Goal: Information Seeking & Learning: Check status

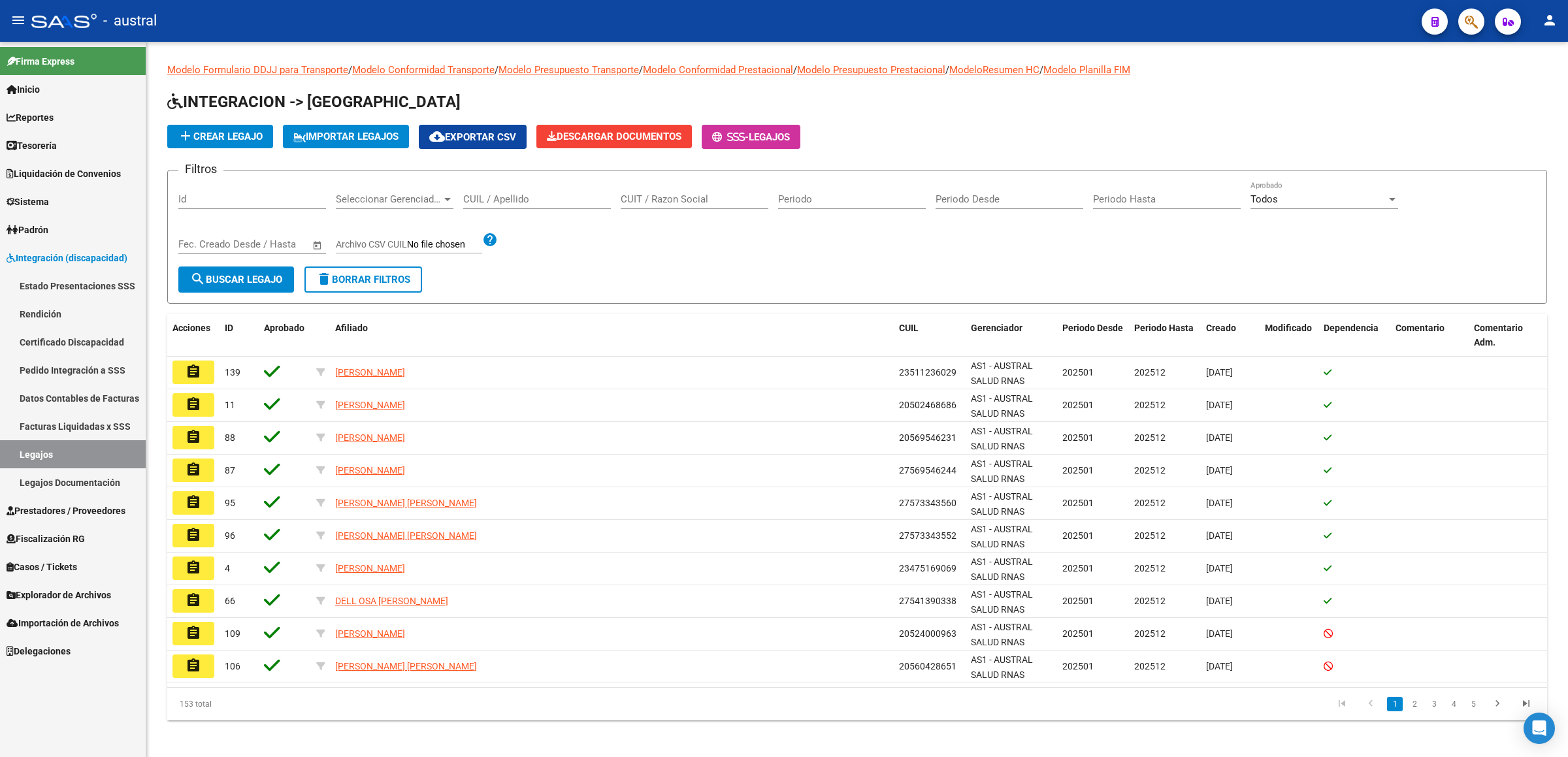
click at [82, 369] on link "Pedido Integración a SSS" at bounding box center [73, 369] width 146 height 28
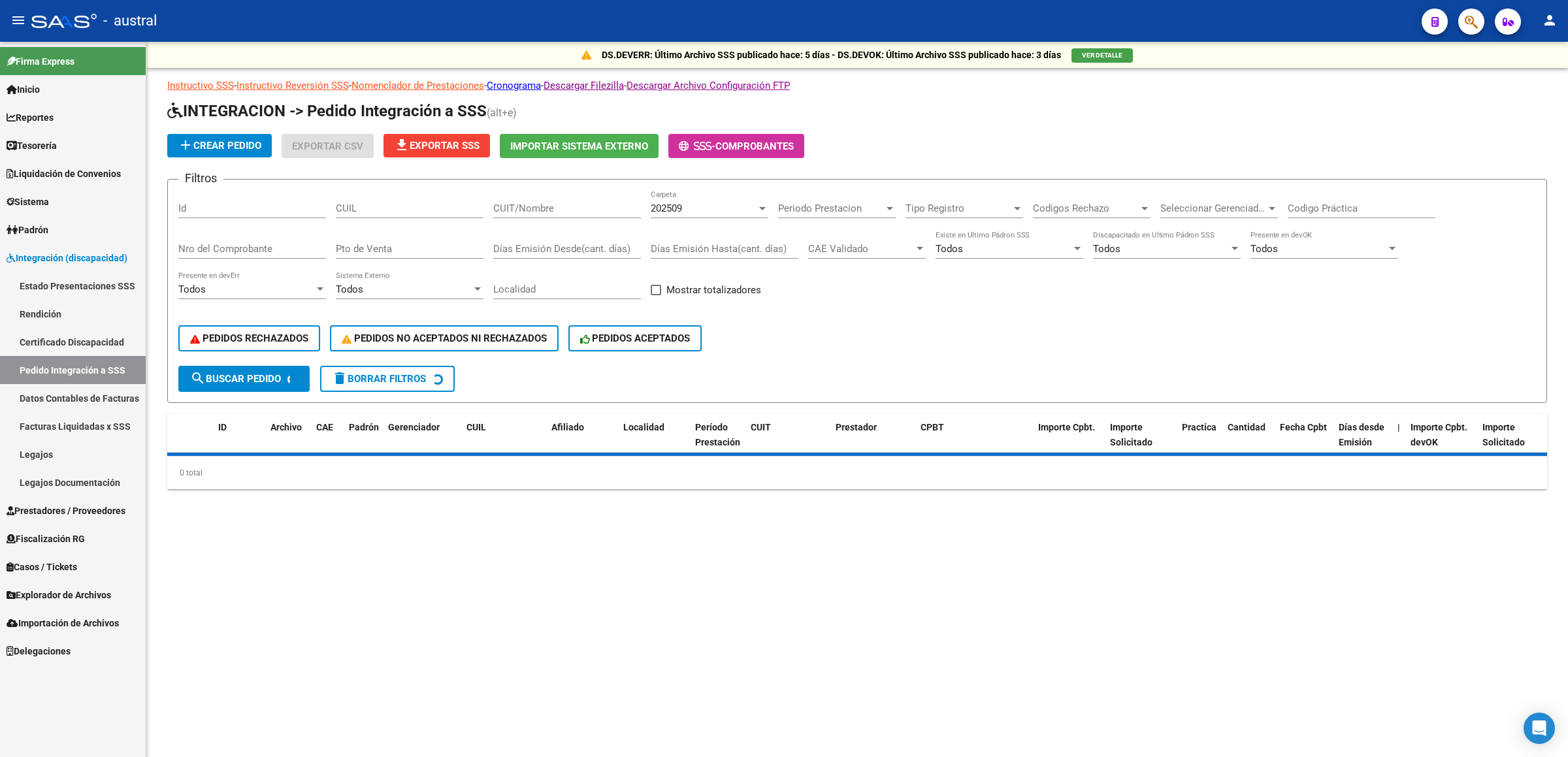
click at [561, 205] on input "CUIT/Nombre" at bounding box center [567, 208] width 147 height 12
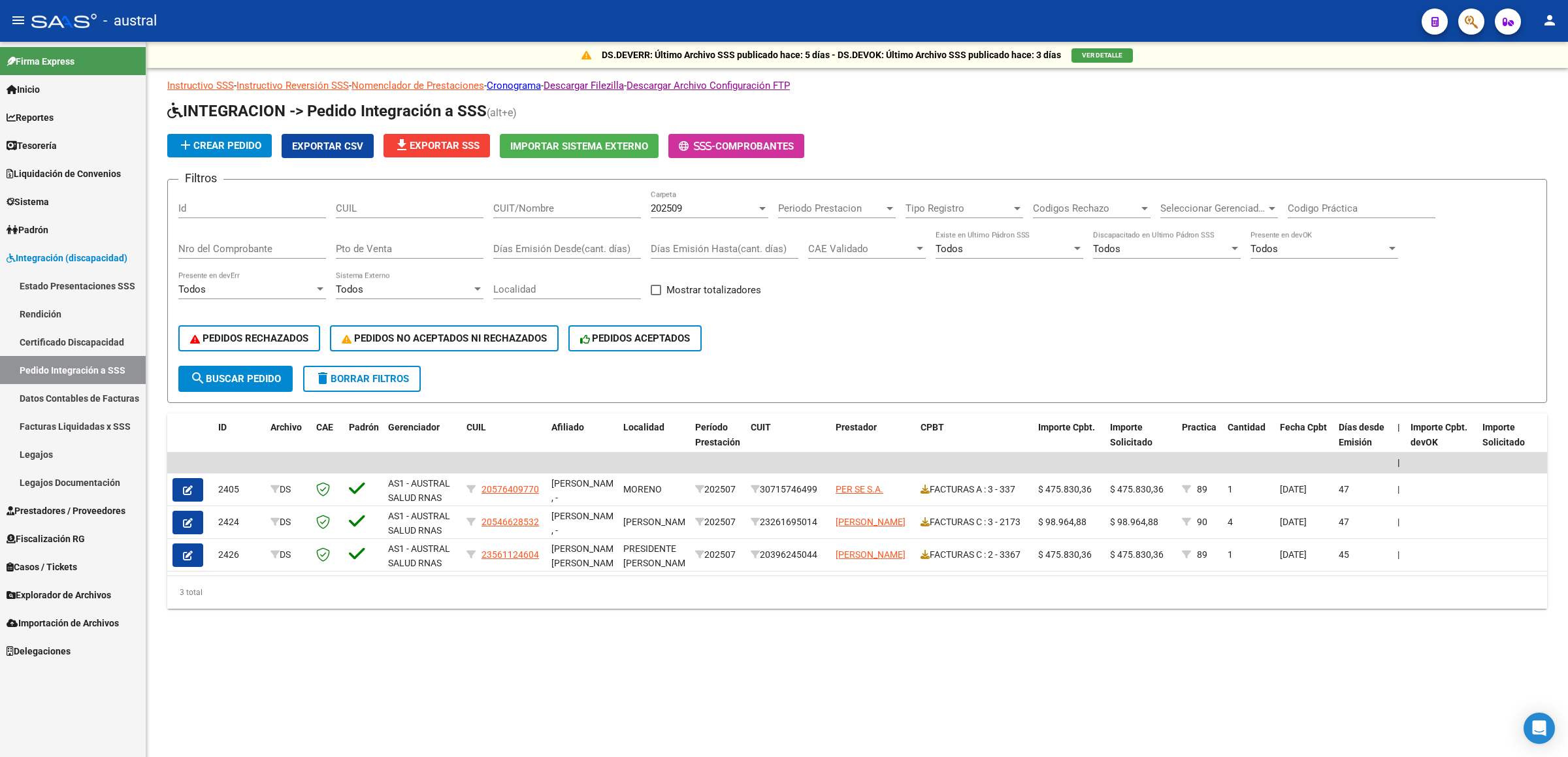
click at [700, 216] on div "202509 Carpeta" at bounding box center [710, 204] width 117 height 28
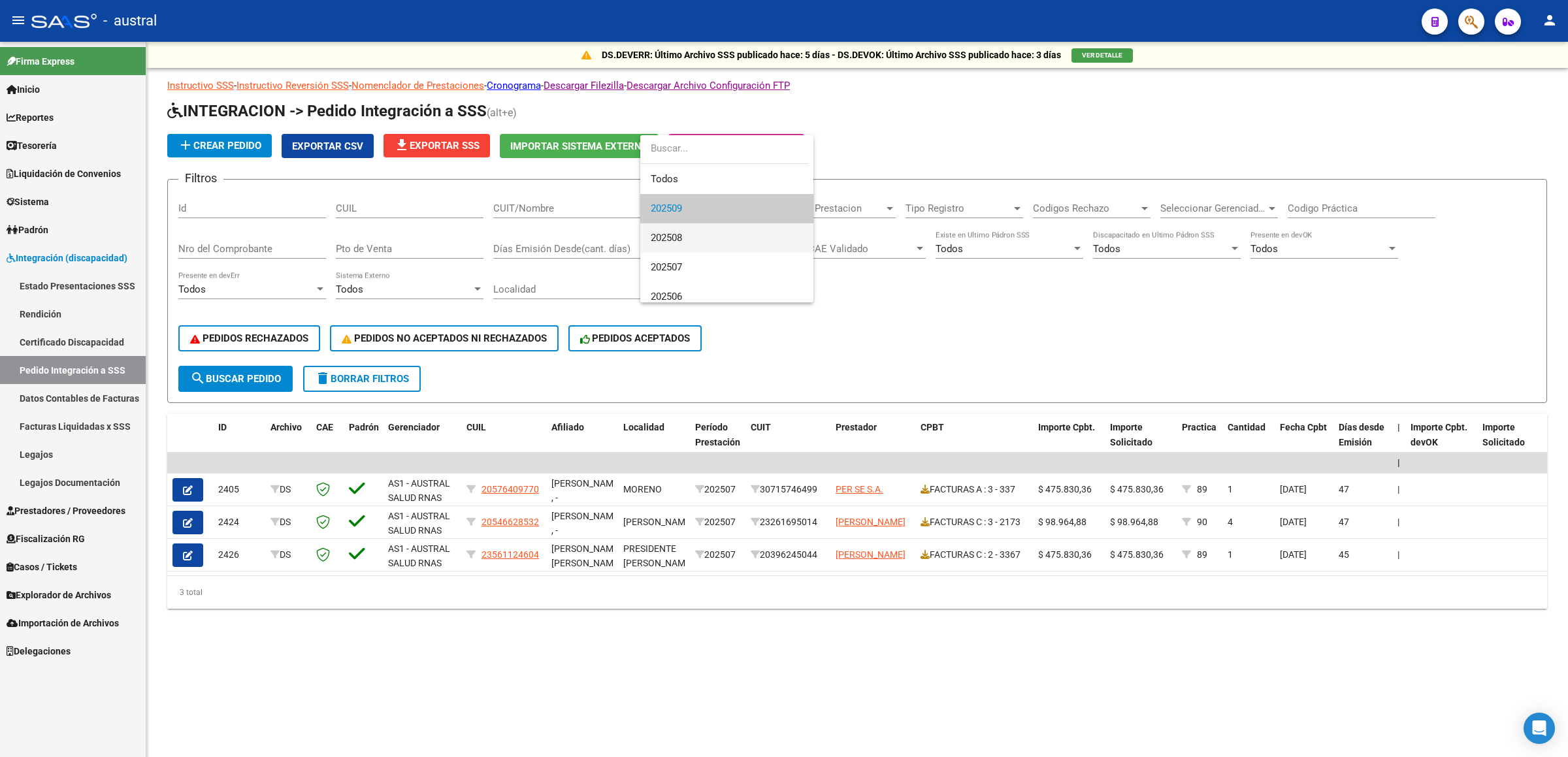
click at [713, 245] on span "202508" at bounding box center [727, 238] width 152 height 29
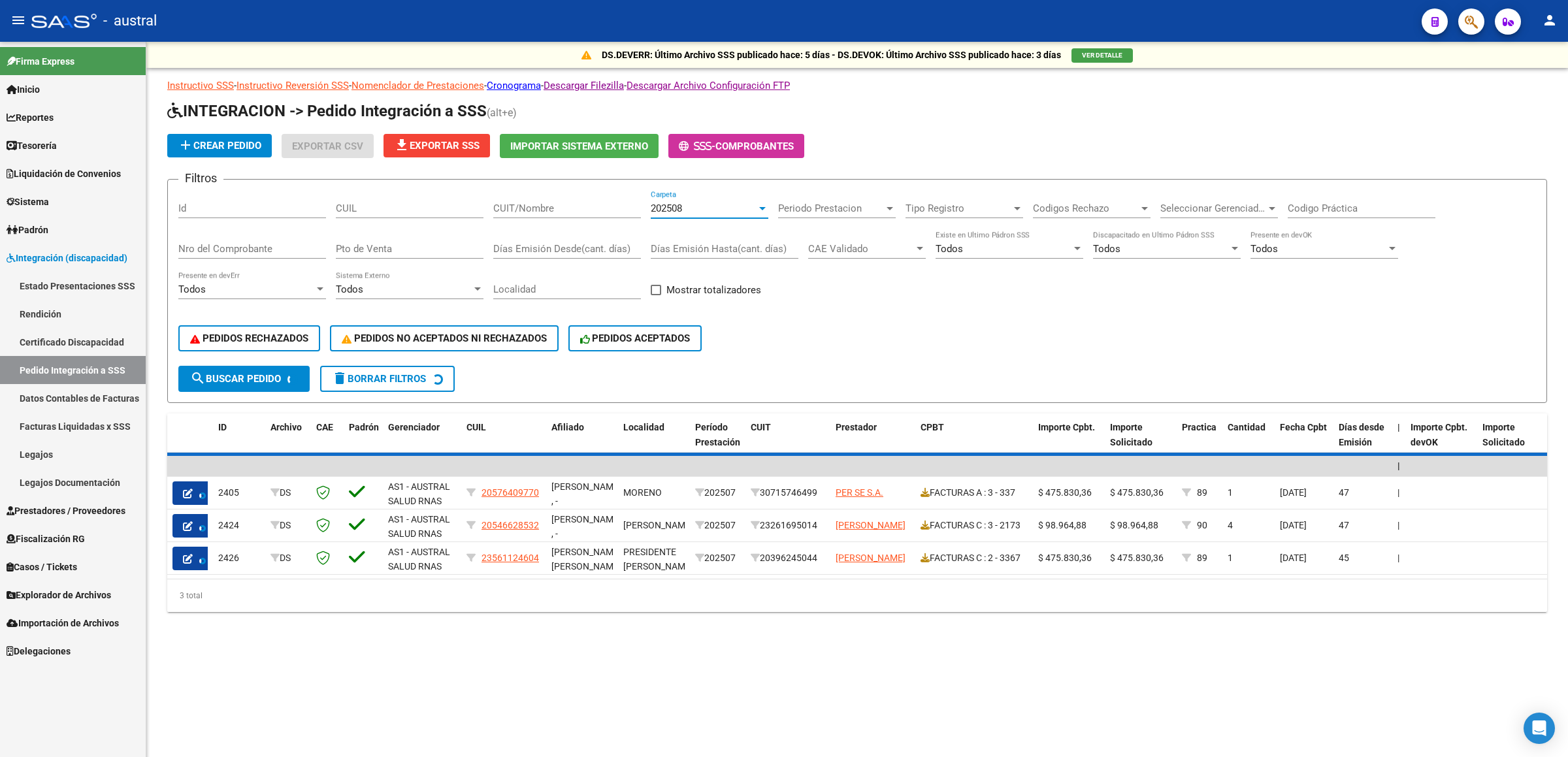
click at [518, 202] on input "CUIT/Nombre" at bounding box center [567, 208] width 147 height 12
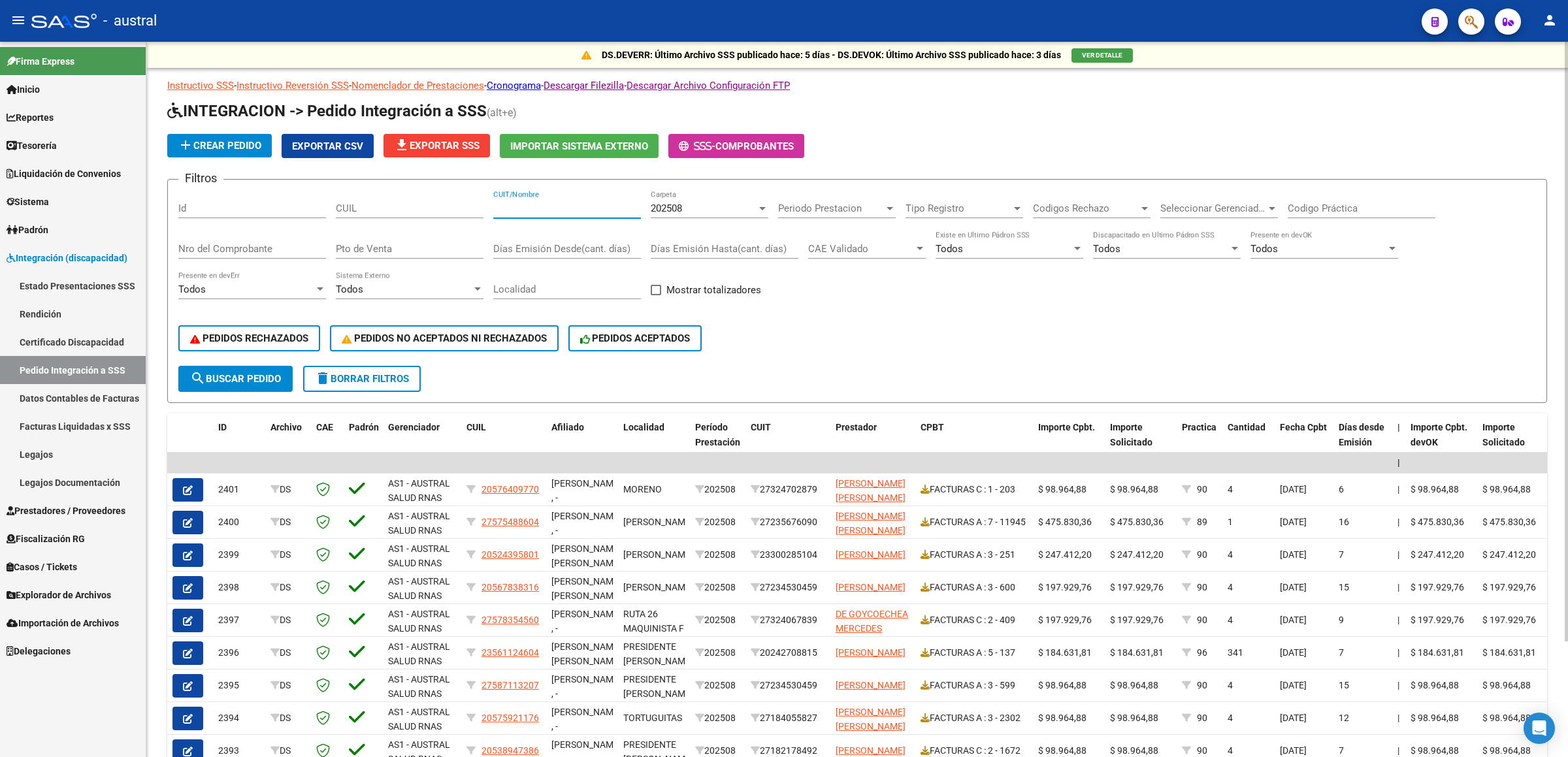
paste input "33711687659"
click at [236, 373] on span "search Buscar Pedido" at bounding box center [236, 379] width 91 height 12
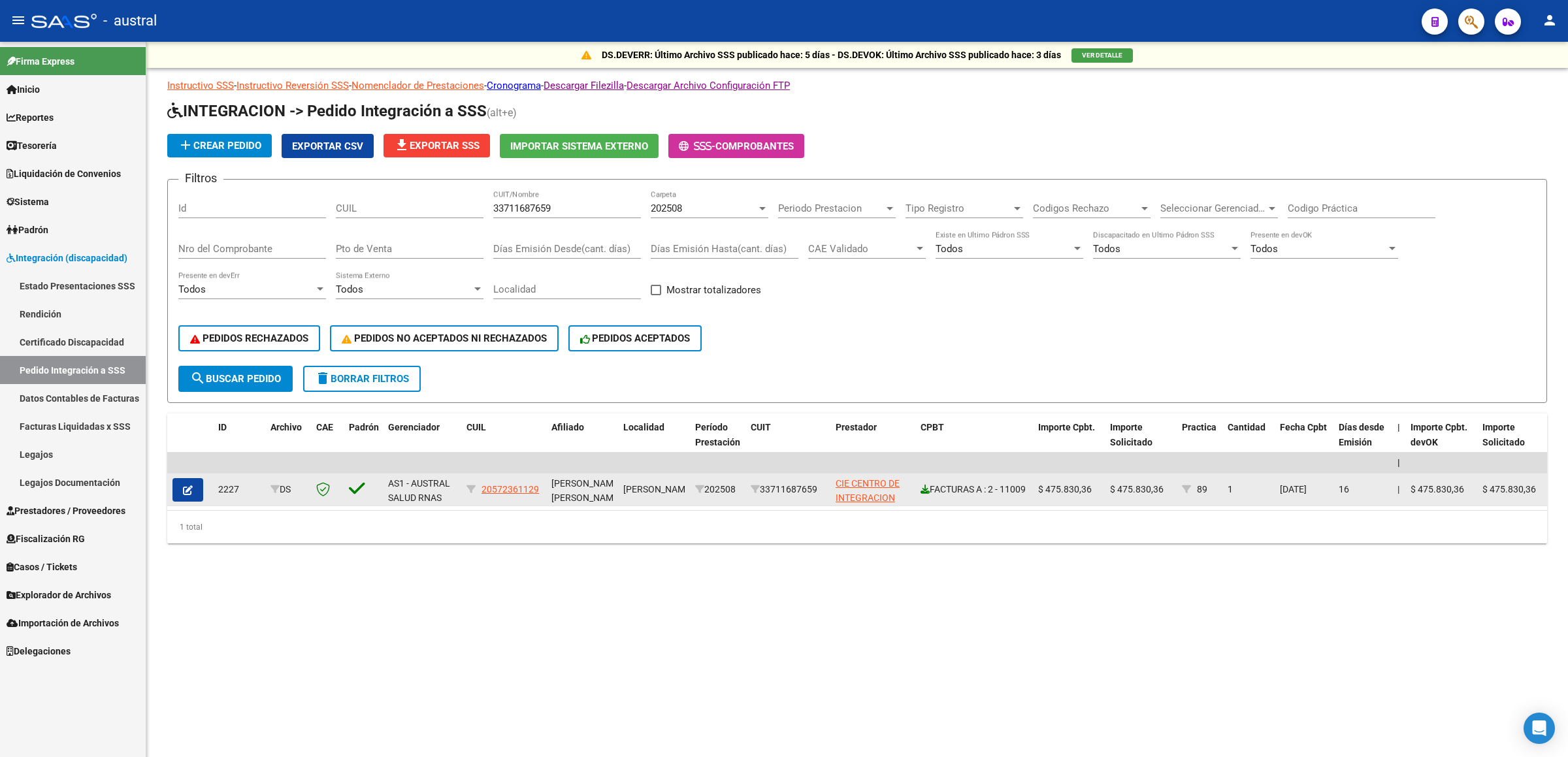
click at [928, 485] on icon at bounding box center [925, 489] width 9 height 9
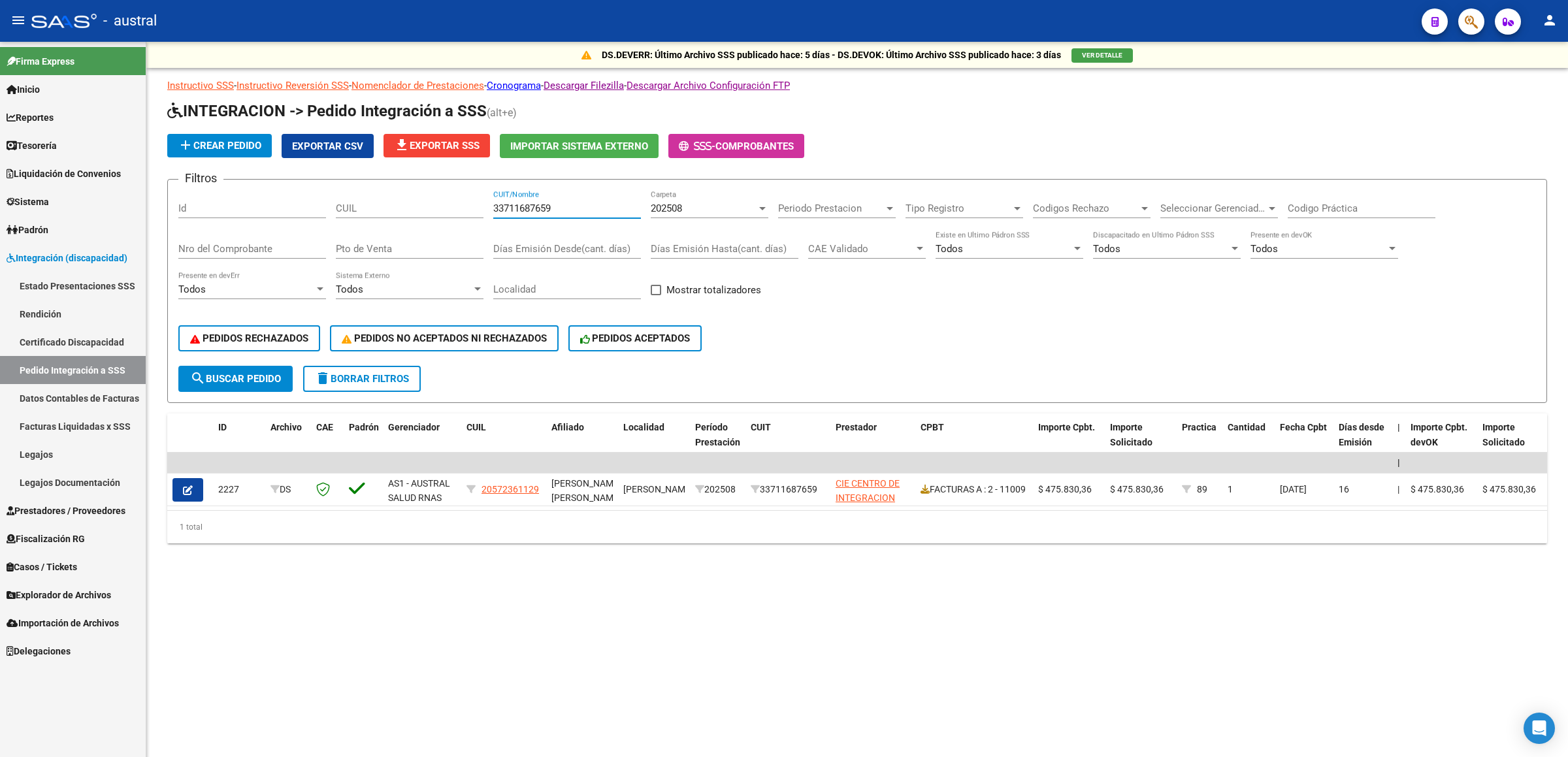
drag, startPoint x: 558, startPoint y: 208, endPoint x: 273, endPoint y: 181, distance: 286.3
click at [278, 181] on form "Filtros Id CUIL 33711687659 CUIT/Nombre 202508 Carpeta Periodo Prestacion Perio…" at bounding box center [856, 291] width 1379 height 224
paste input "27402529240"
click at [224, 374] on span "search Buscar Pedido" at bounding box center [236, 379] width 91 height 12
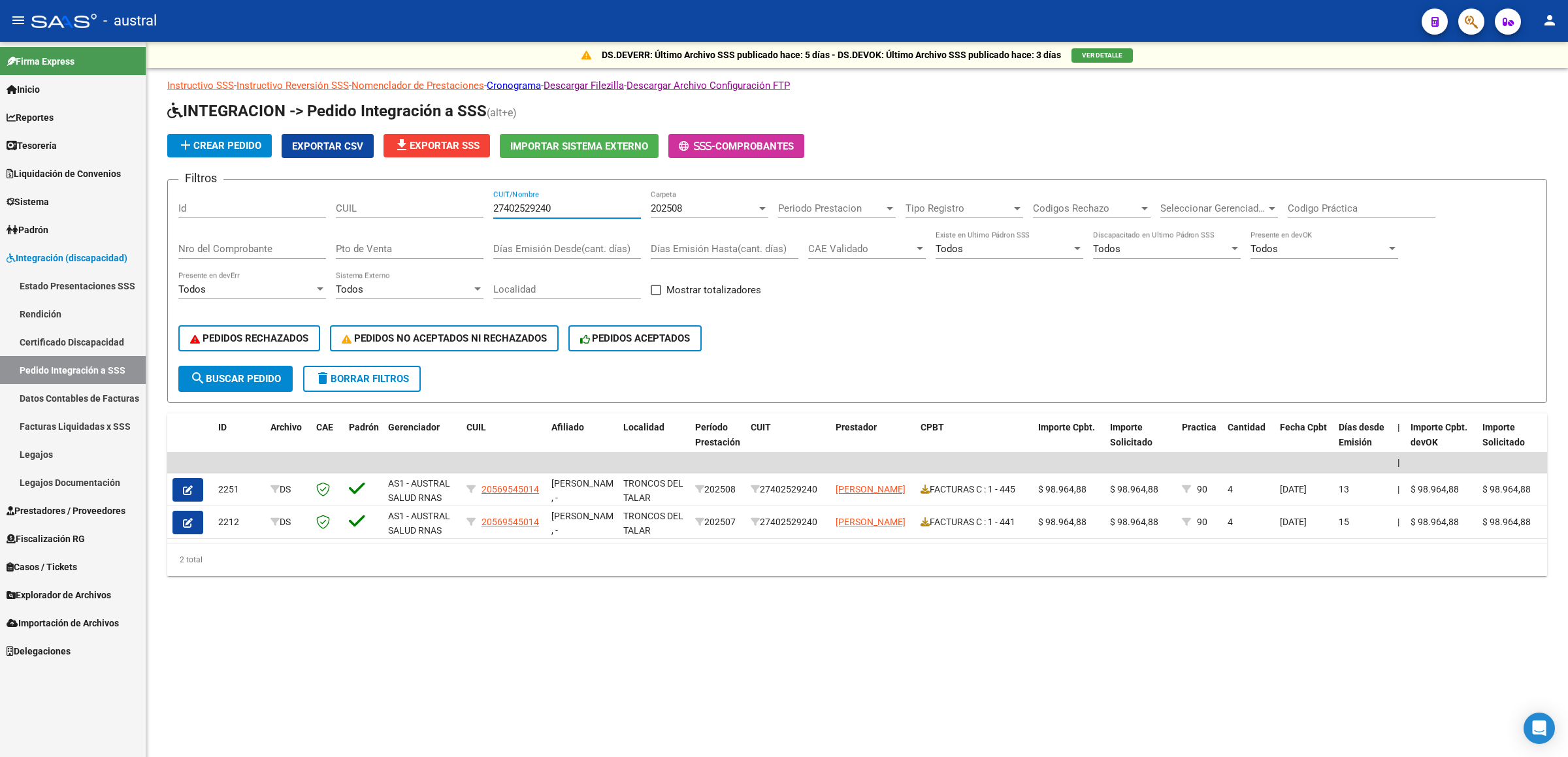
drag, startPoint x: 577, startPoint y: 212, endPoint x: 361, endPoint y: 214, distance: 216.0
click at [361, 214] on div "Filtros Id CUIL 27402529240 CUIT/Nombre 202508 Carpeta Periodo Prestacion Perio…" at bounding box center [857, 278] width 1357 height 176
paste input "352143907"
type input "27352143907"
click at [254, 374] on span "search Buscar Pedido" at bounding box center [236, 379] width 91 height 12
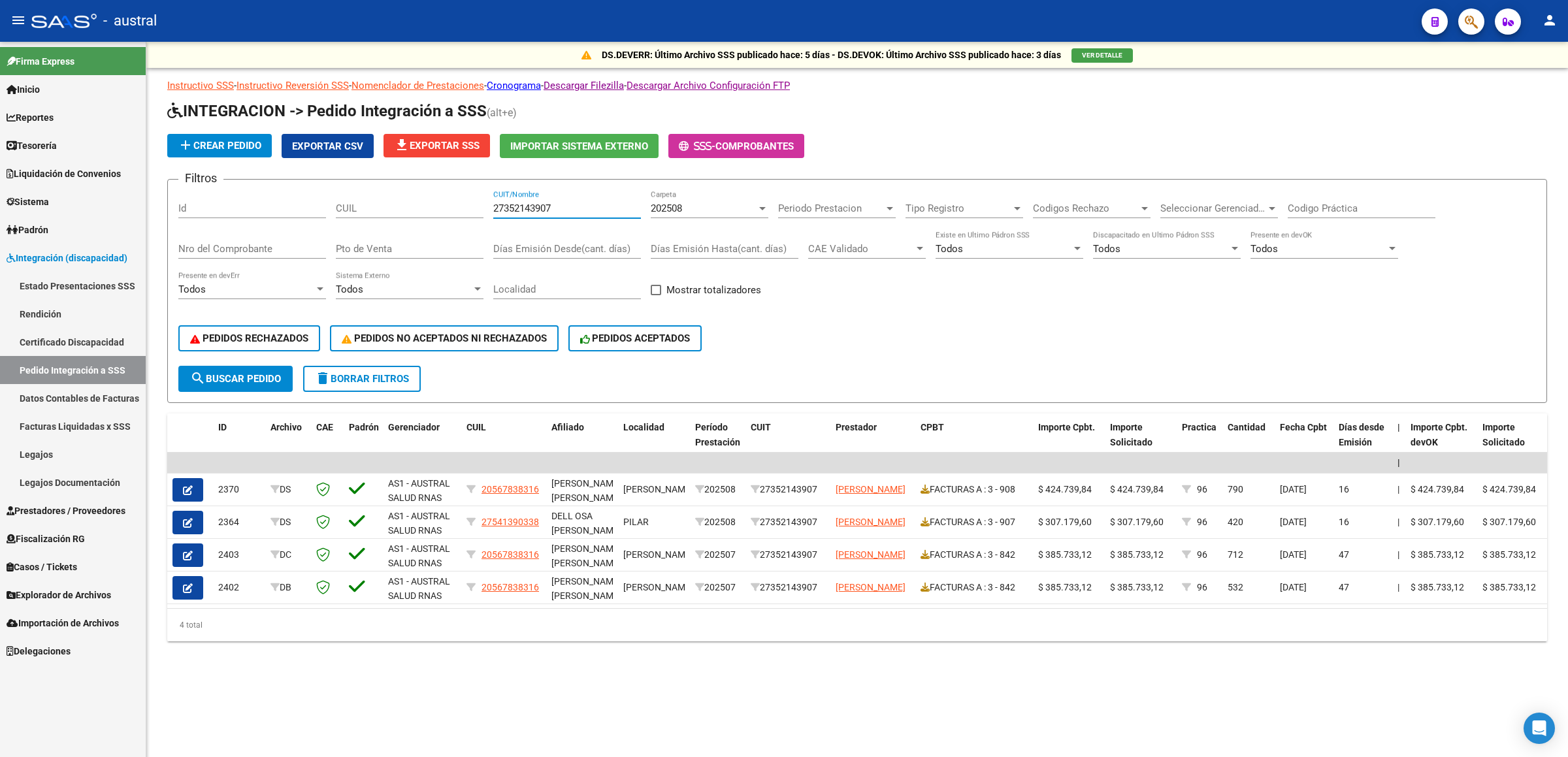
drag, startPoint x: 558, startPoint y: 206, endPoint x: 269, endPoint y: 179, distance: 290.3
click at [270, 181] on form "Filtros Id CUIL 27352143907 CUIT/Nombre 202508 Carpeta Periodo Prestacion Perio…" at bounding box center [856, 291] width 1379 height 224
drag, startPoint x: 414, startPoint y: 190, endPoint x: 419, endPoint y: 211, distance: 21.6
click at [414, 192] on div "CUIL" at bounding box center [409, 204] width 147 height 28
click at [419, 211] on input "CUIL" at bounding box center [409, 208] width 147 height 12
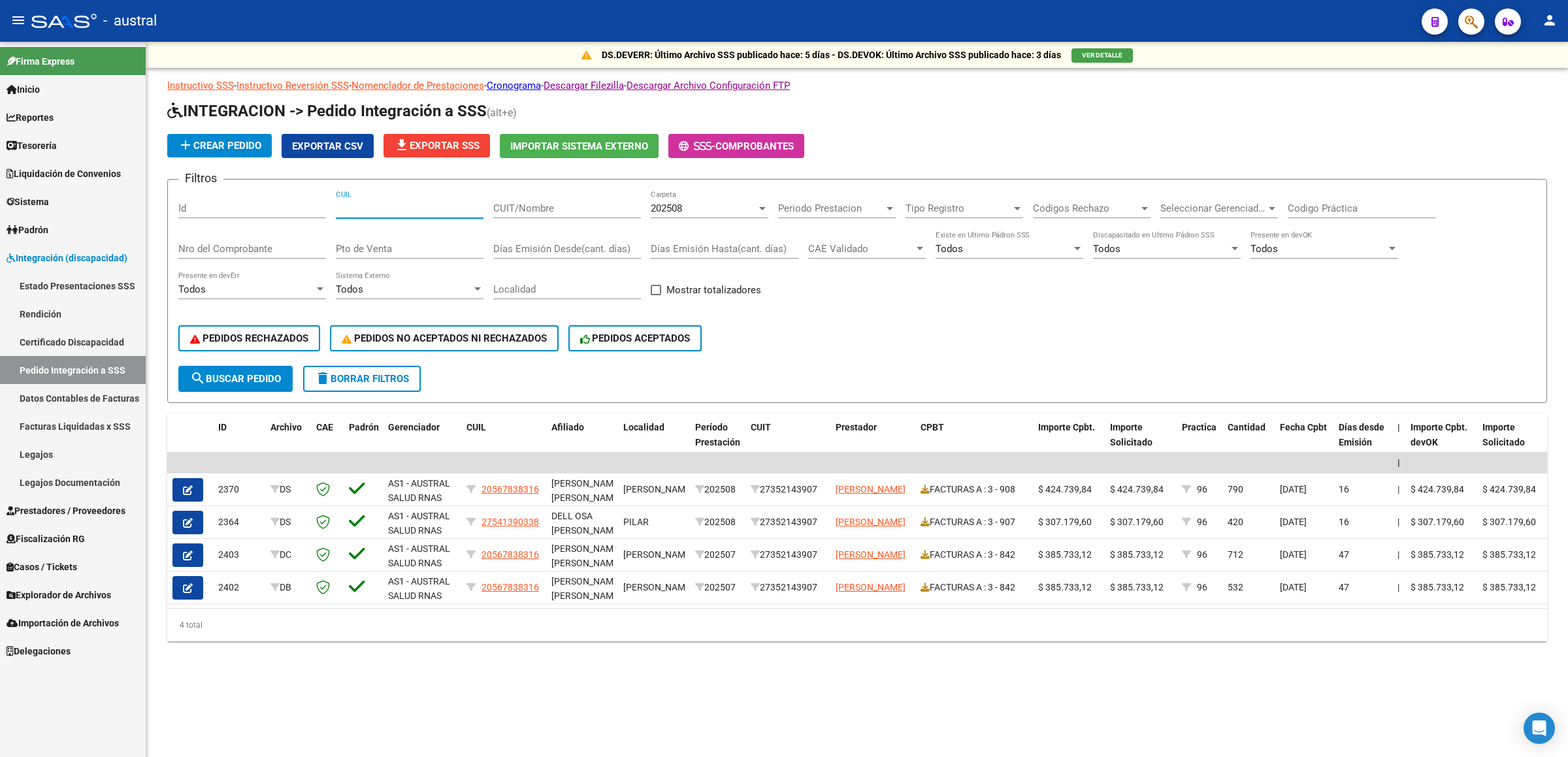
paste input "20576409770"
click at [282, 369] on button "search Buscar Pedido" at bounding box center [236, 378] width 114 height 26
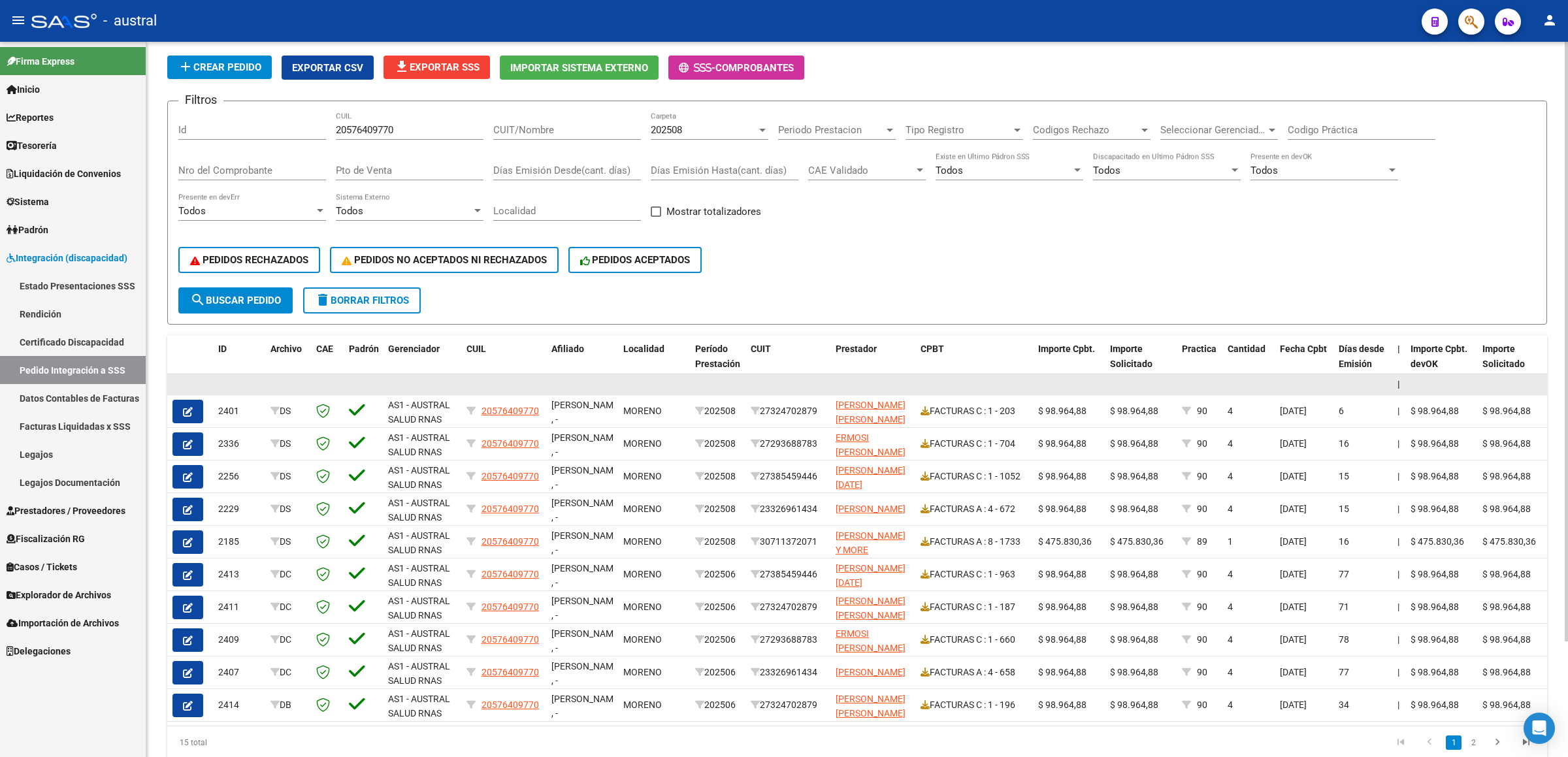
scroll to position [98, 0]
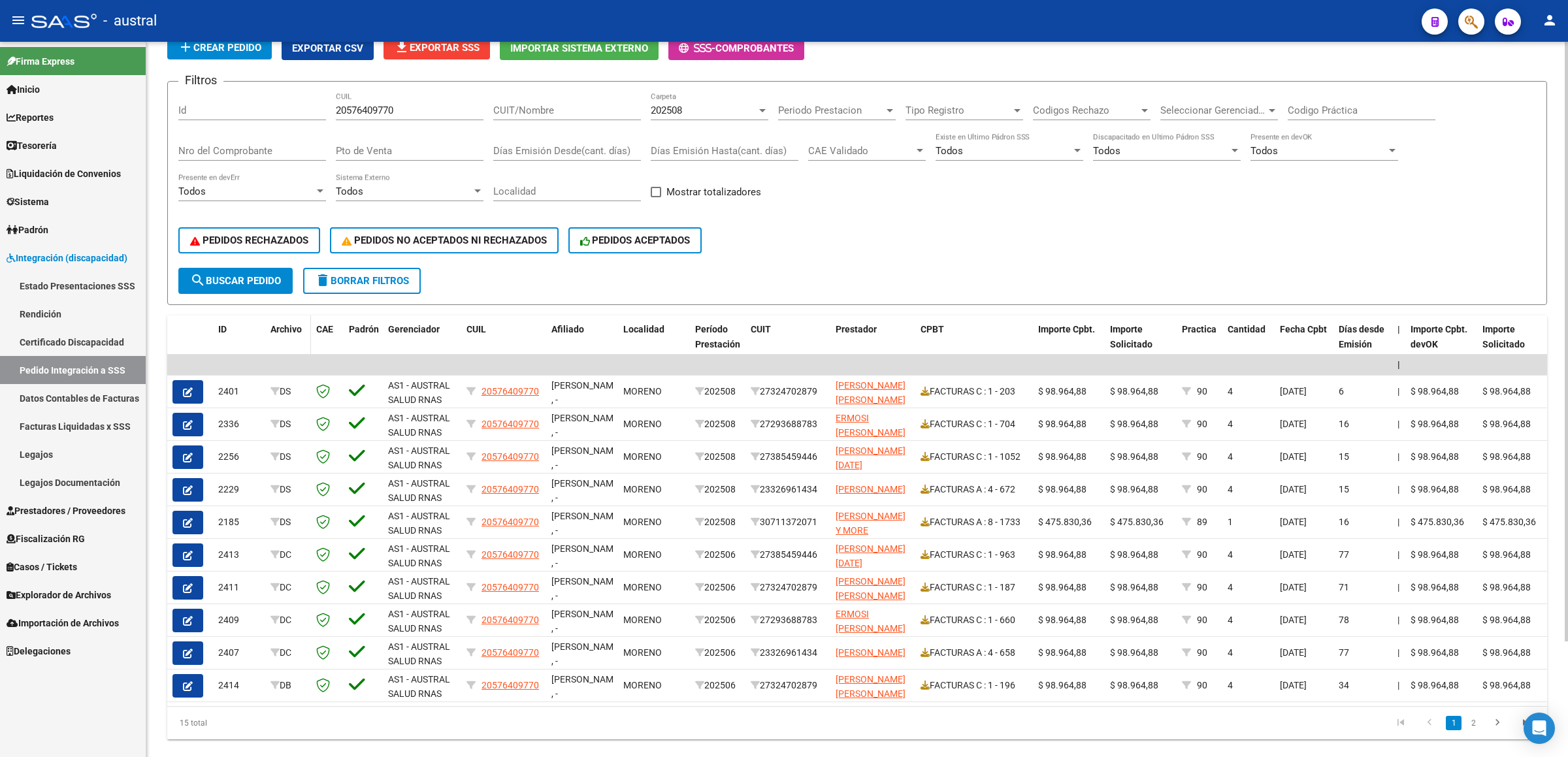
click at [289, 330] on span "Archivo" at bounding box center [286, 330] width 32 height 11
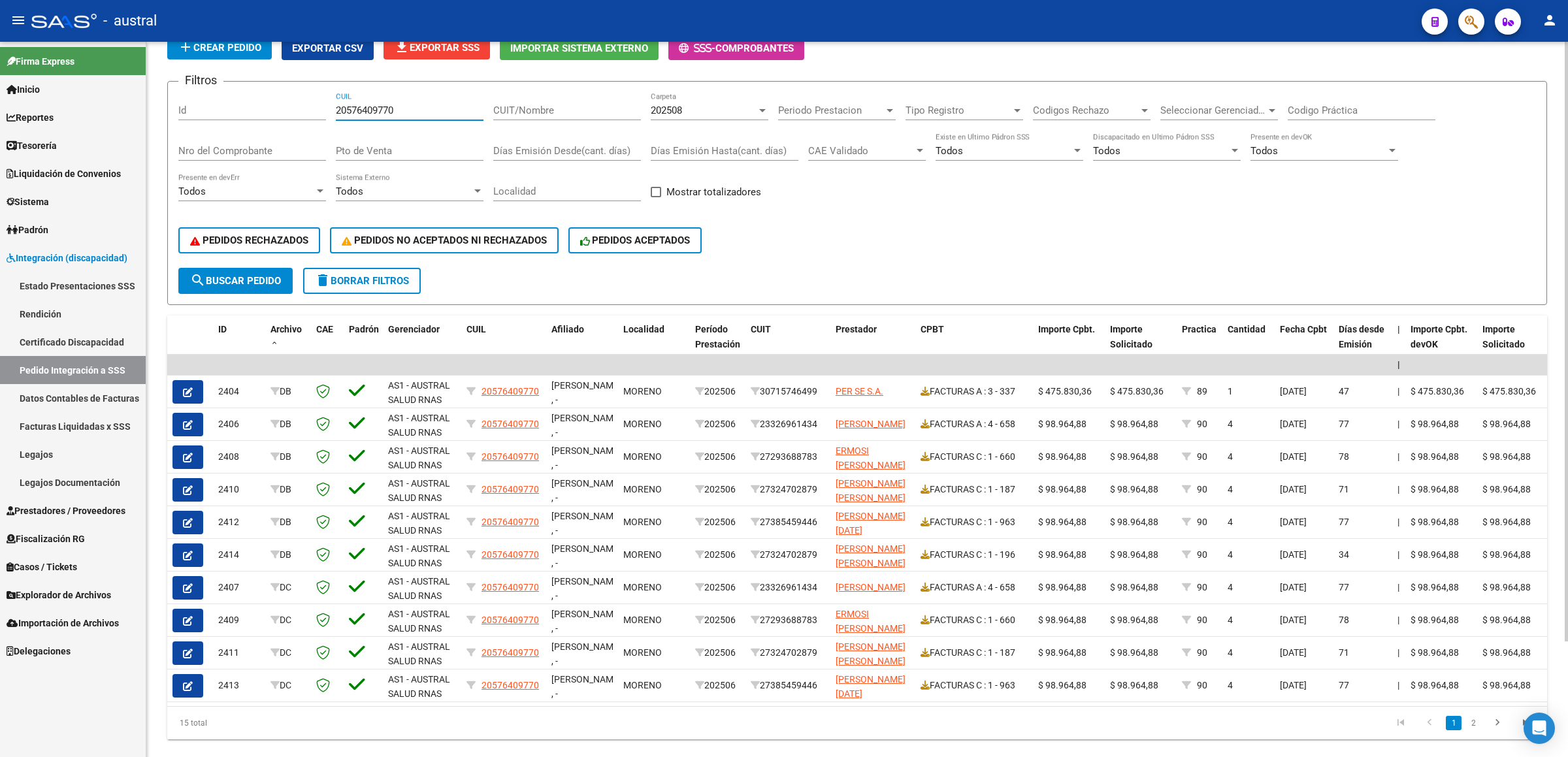
drag, startPoint x: 409, startPoint y: 112, endPoint x: 236, endPoint y: 108, distance: 173.0
click at [236, 108] on div "Filtros Id 20576409770 CUIL CUIT/Nombre 202508 Carpeta Periodo Prestacion Perio…" at bounding box center [857, 180] width 1357 height 176
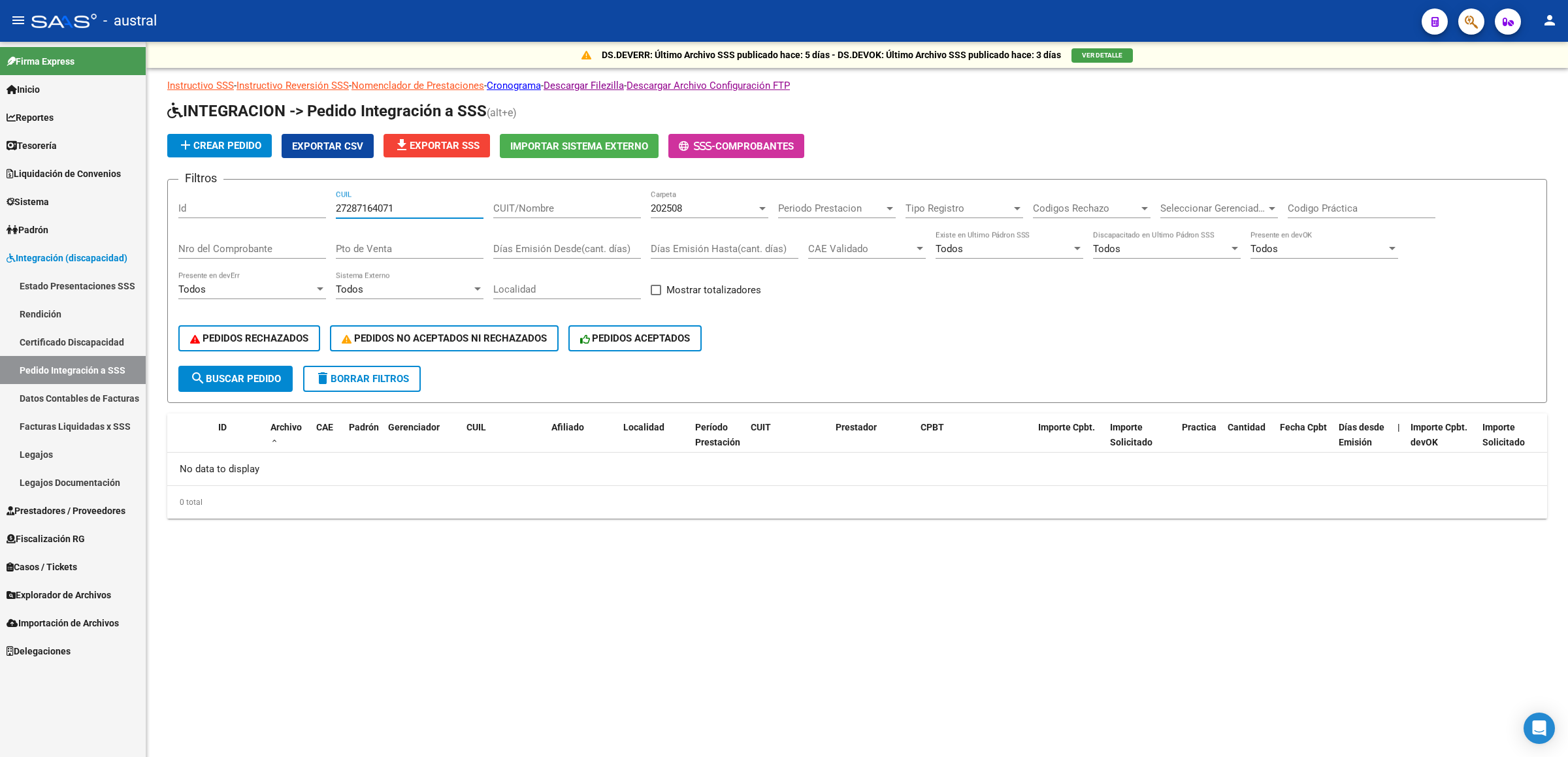
scroll to position [0, 0]
type input "27287164071"
click at [686, 214] on div "202508" at bounding box center [703, 208] width 106 height 12
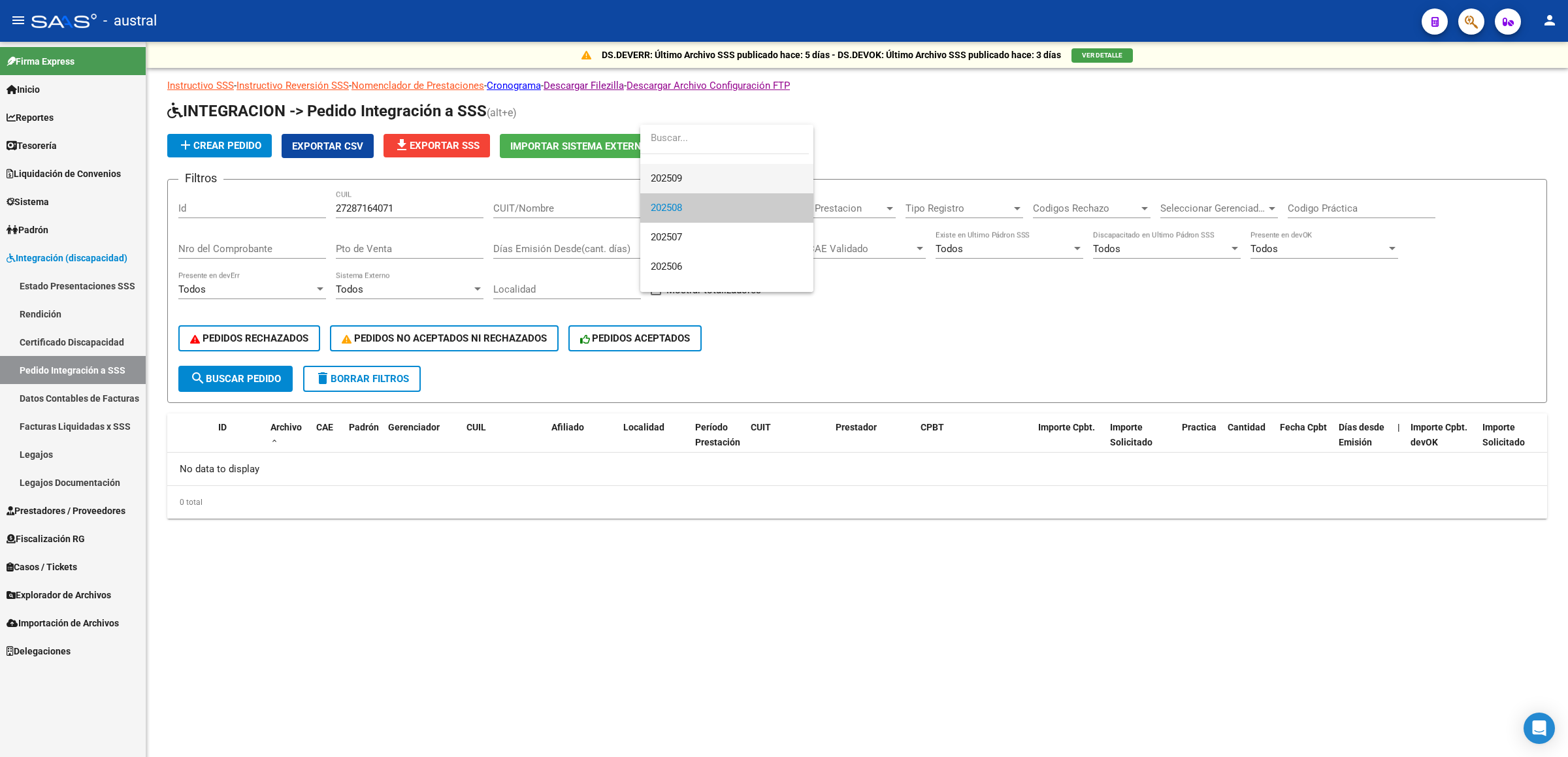
click at [696, 166] on span "202509" at bounding box center [727, 178] width 152 height 29
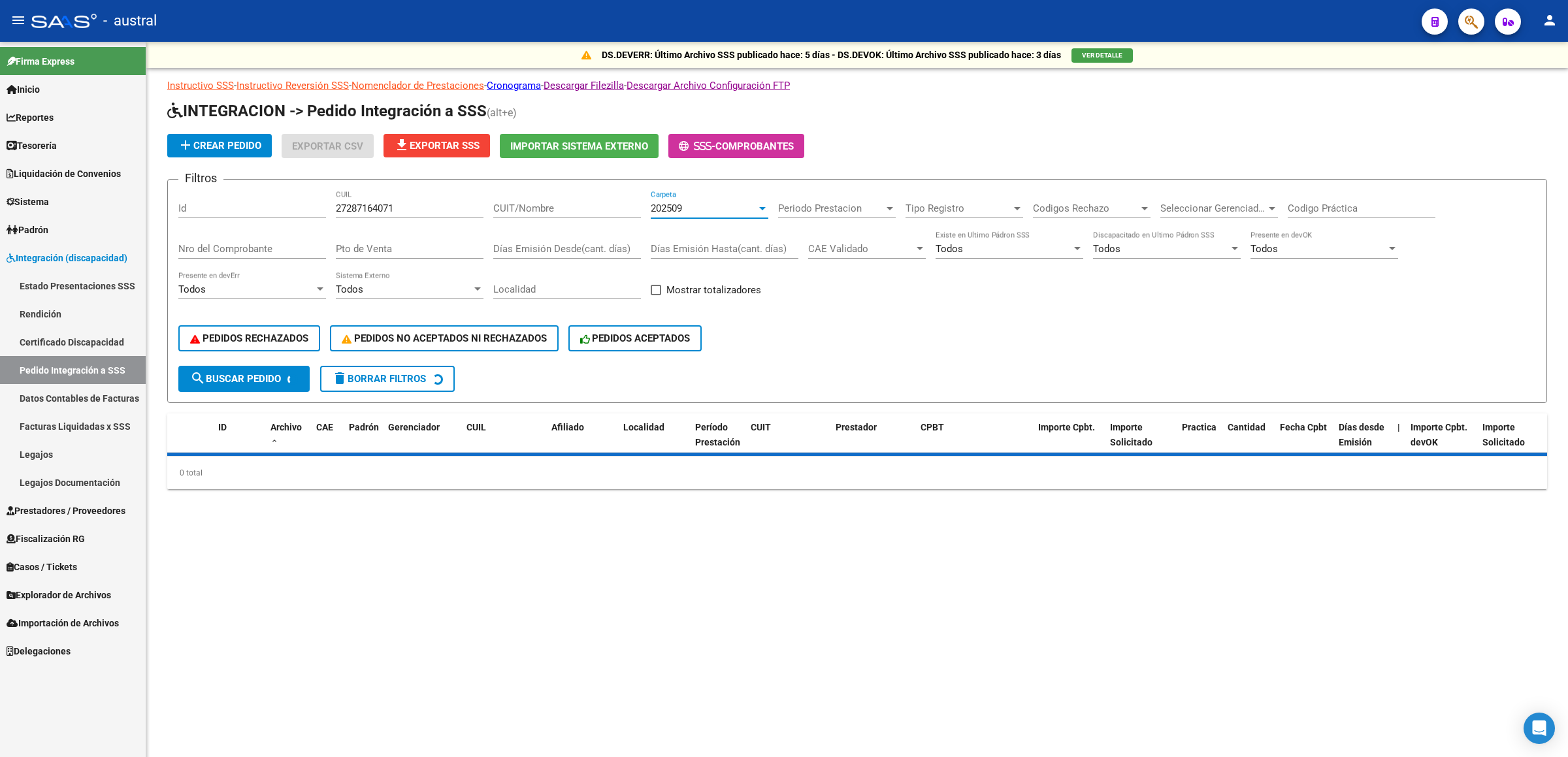
scroll to position [29, 0]
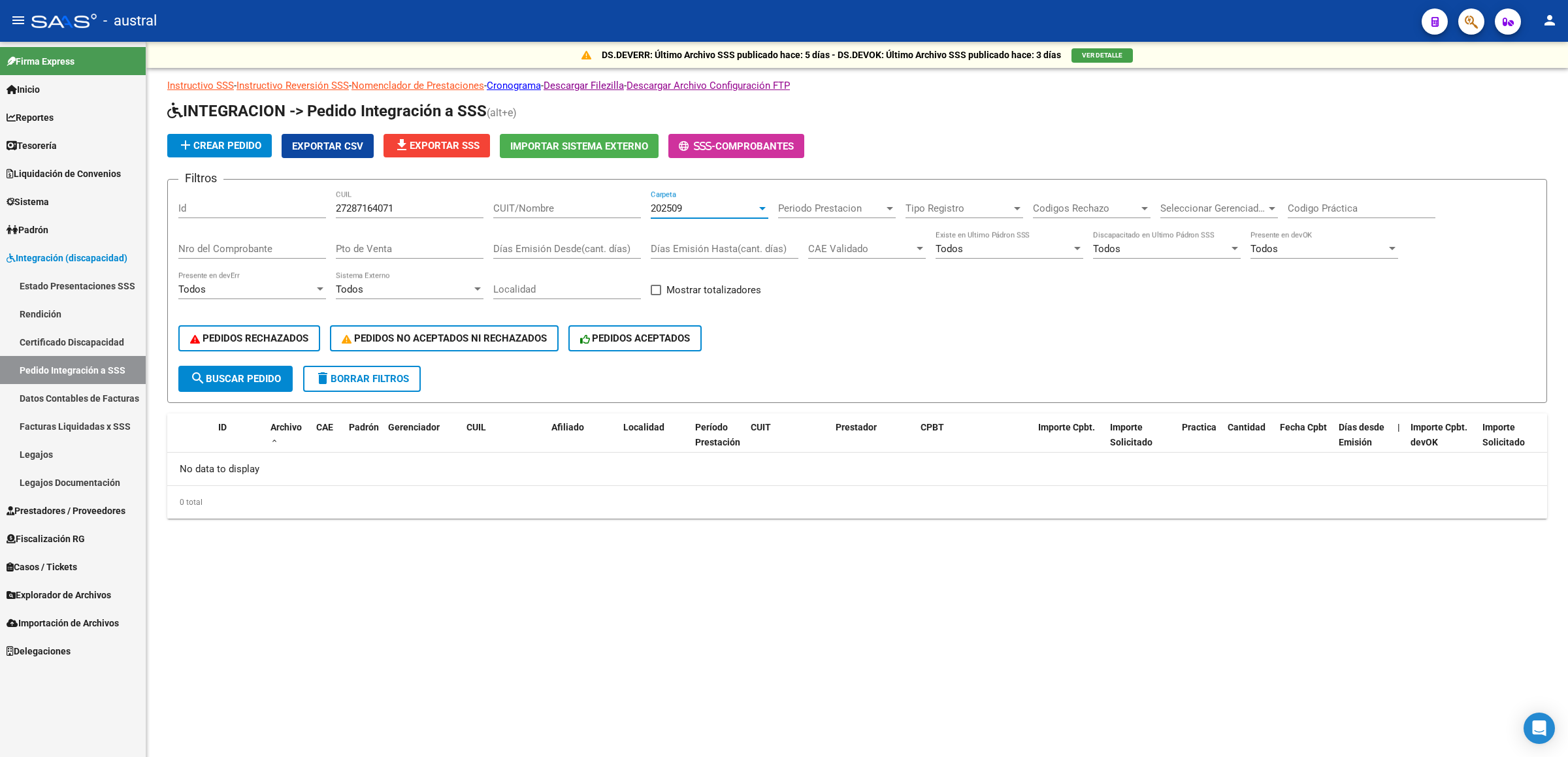
click at [698, 198] on div "202509 Carpeta" at bounding box center [710, 204] width 117 height 28
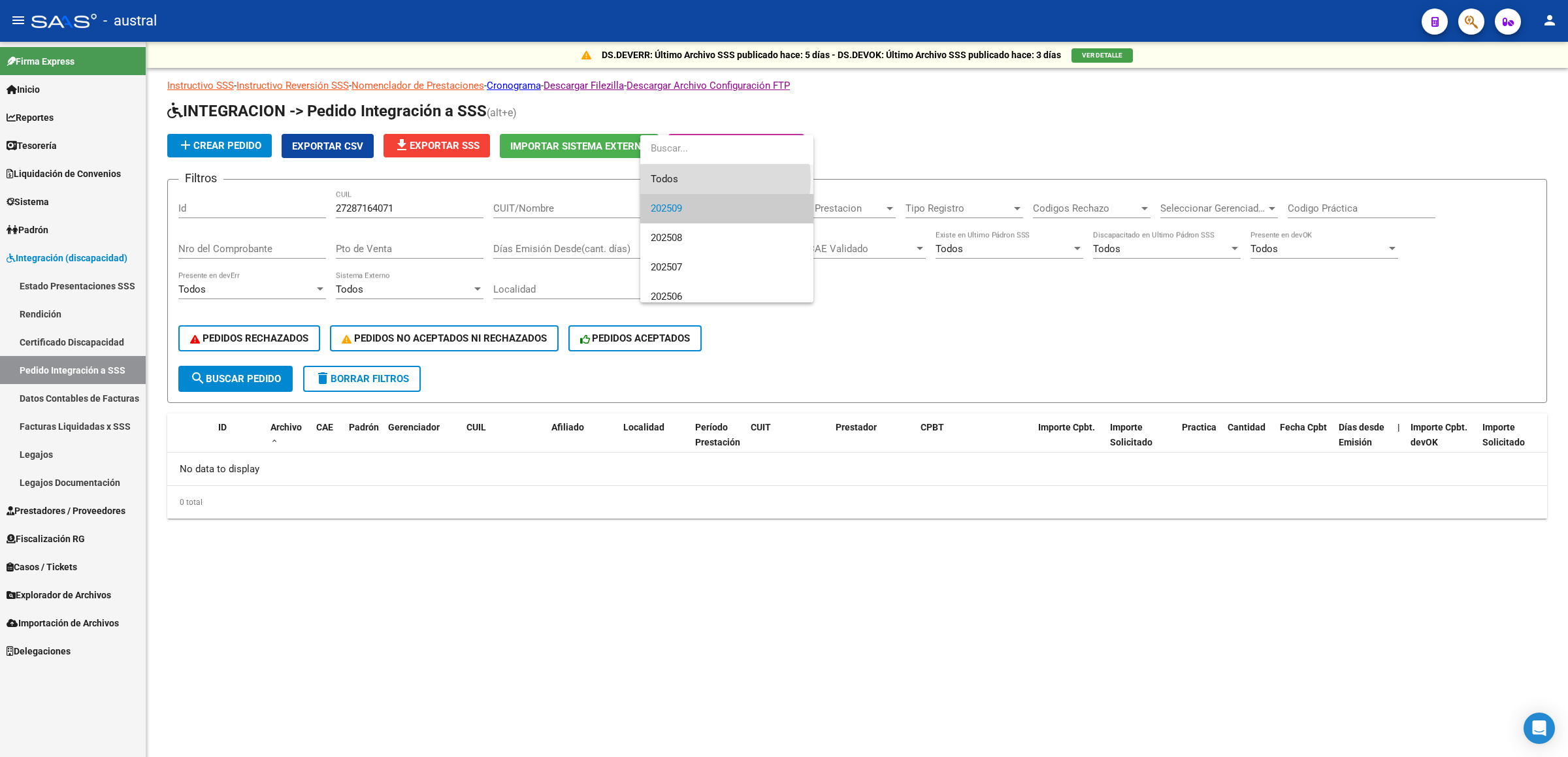
click at [702, 178] on span "Todos" at bounding box center [727, 179] width 152 height 29
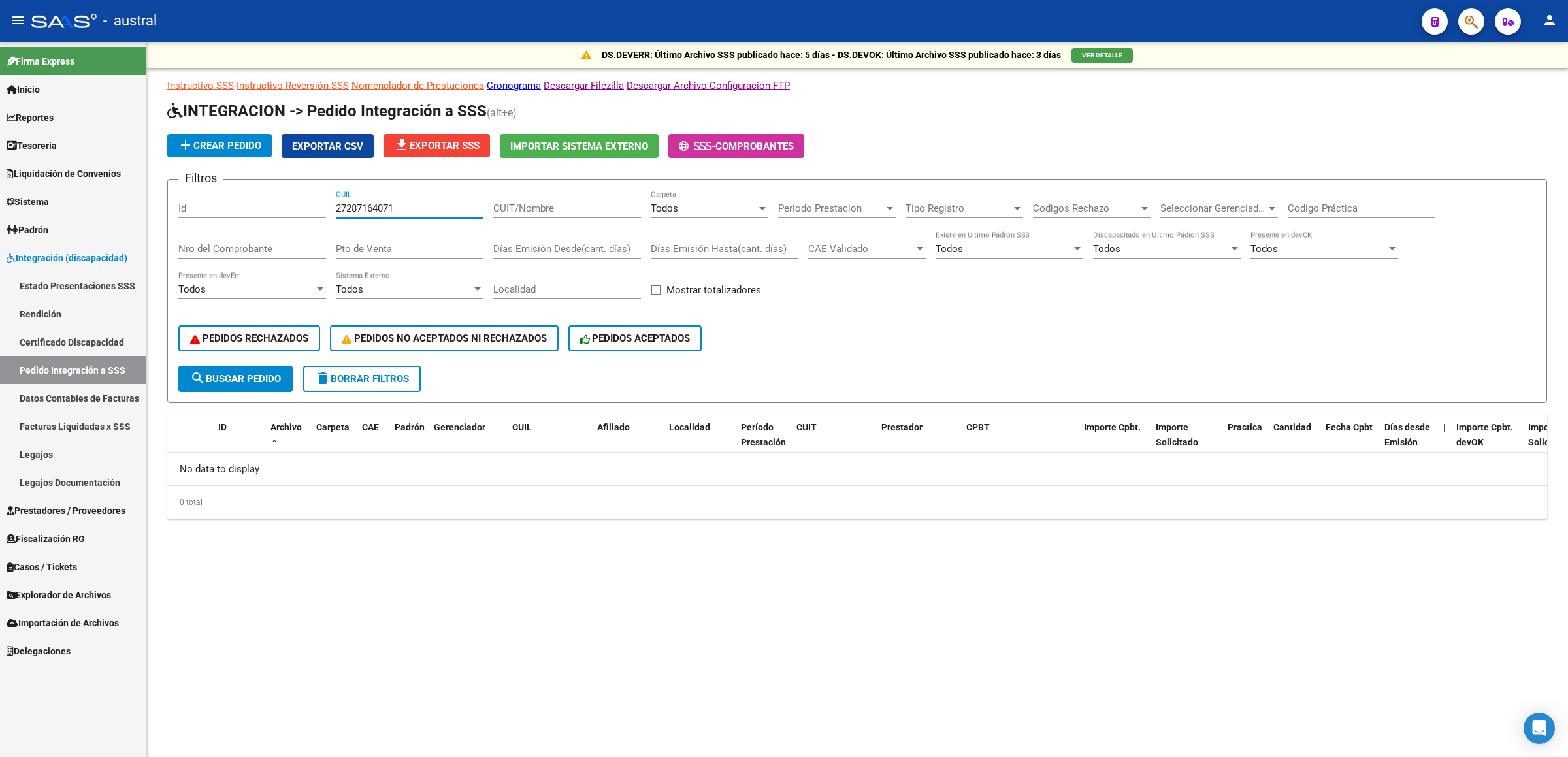
drag, startPoint x: 399, startPoint y: 211, endPoint x: 289, endPoint y: 194, distance: 111.3
click at [289, 194] on div "Filtros Id 27287164071 CUIL CUIT/Nombre Todos Carpeta Periodo Prestacion Period…" at bounding box center [857, 278] width 1357 height 176
click at [615, 202] on input "CUIT/Nombre" at bounding box center [567, 208] width 147 height 12
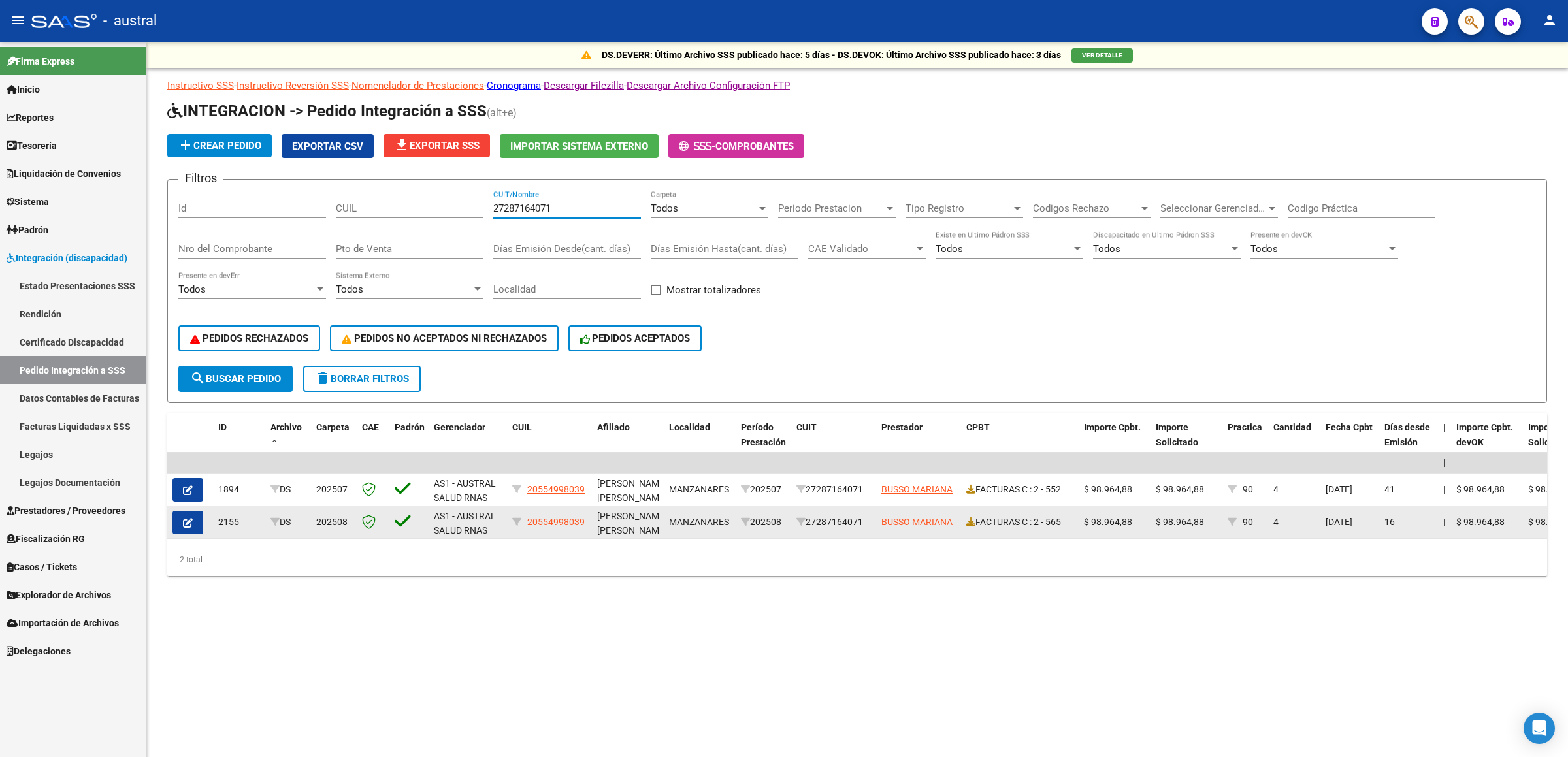
type input "27287164071"
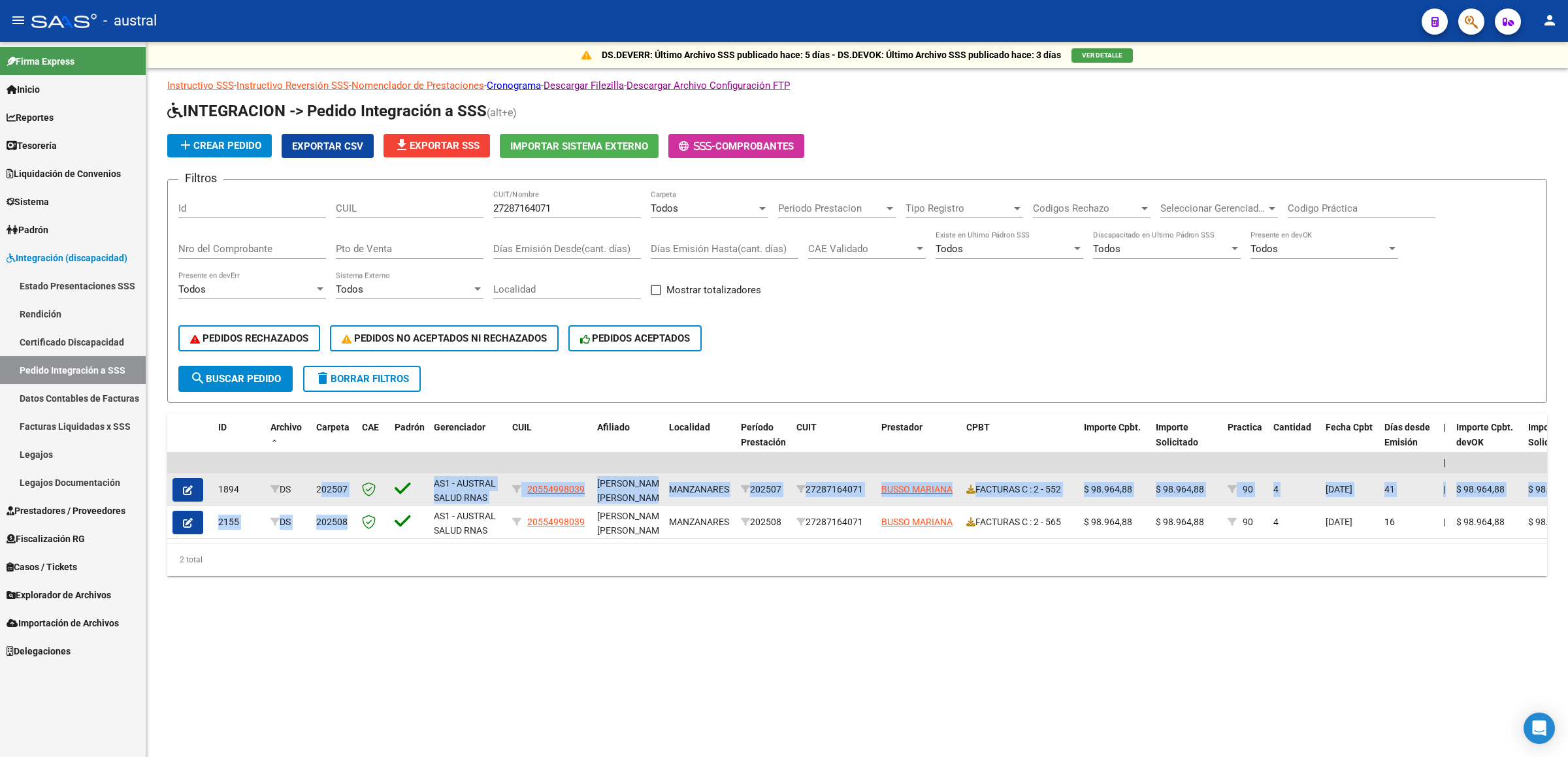
drag, startPoint x: 348, startPoint y: 525, endPoint x: 321, endPoint y: 486, distance: 47.4
click at [321, 486] on datatable-scroller "| | 1894 DS 202507 AS1 - AUSTRAL SALUD RNAS 20554998039 [PERSON_NAME] [PERSON_N…" at bounding box center [856, 496] width 1379 height 87
click at [325, 488] on span "202507" at bounding box center [332, 489] width 32 height 11
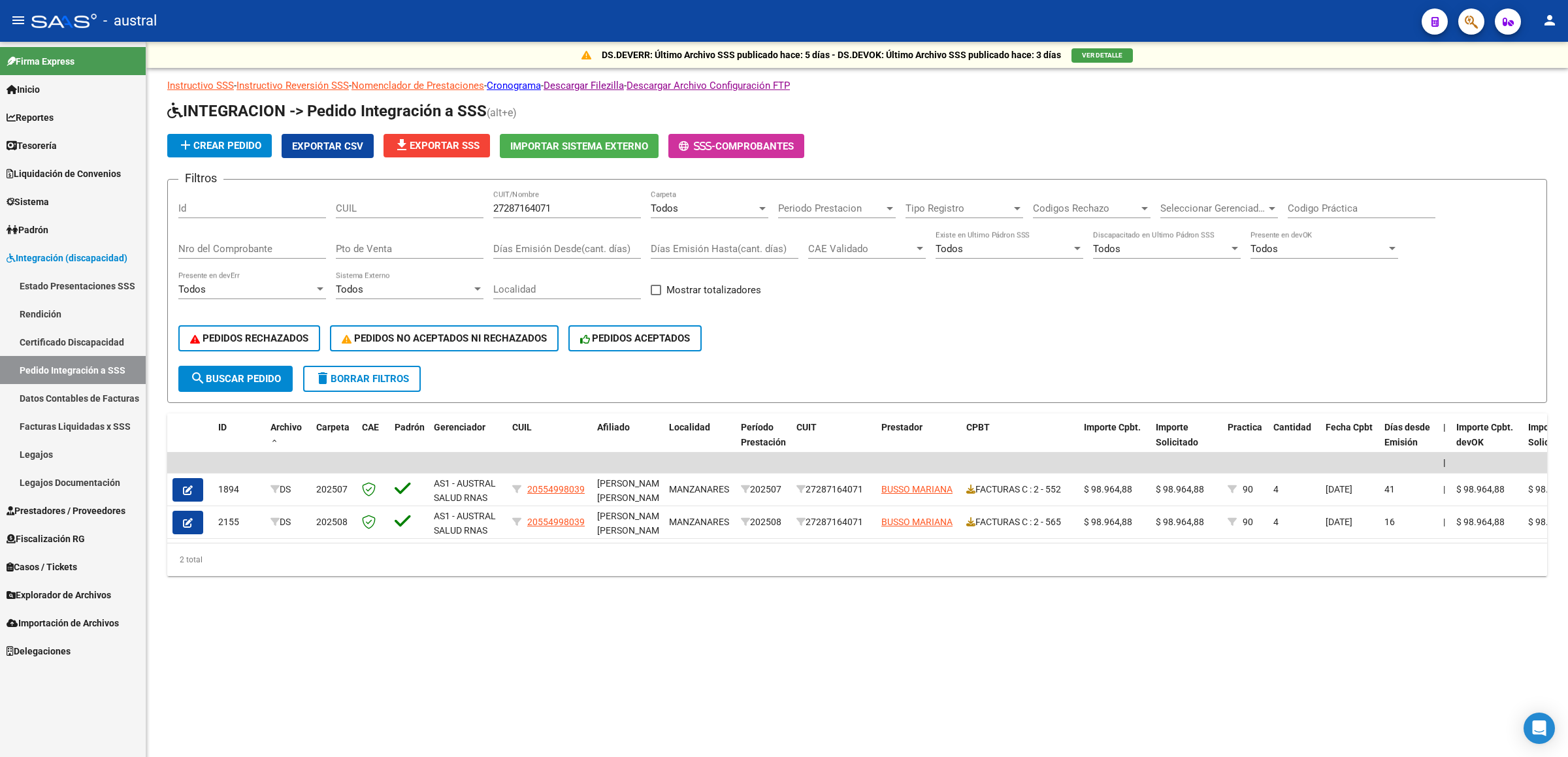
click at [73, 471] on link "Legajos Documentación" at bounding box center [73, 482] width 146 height 28
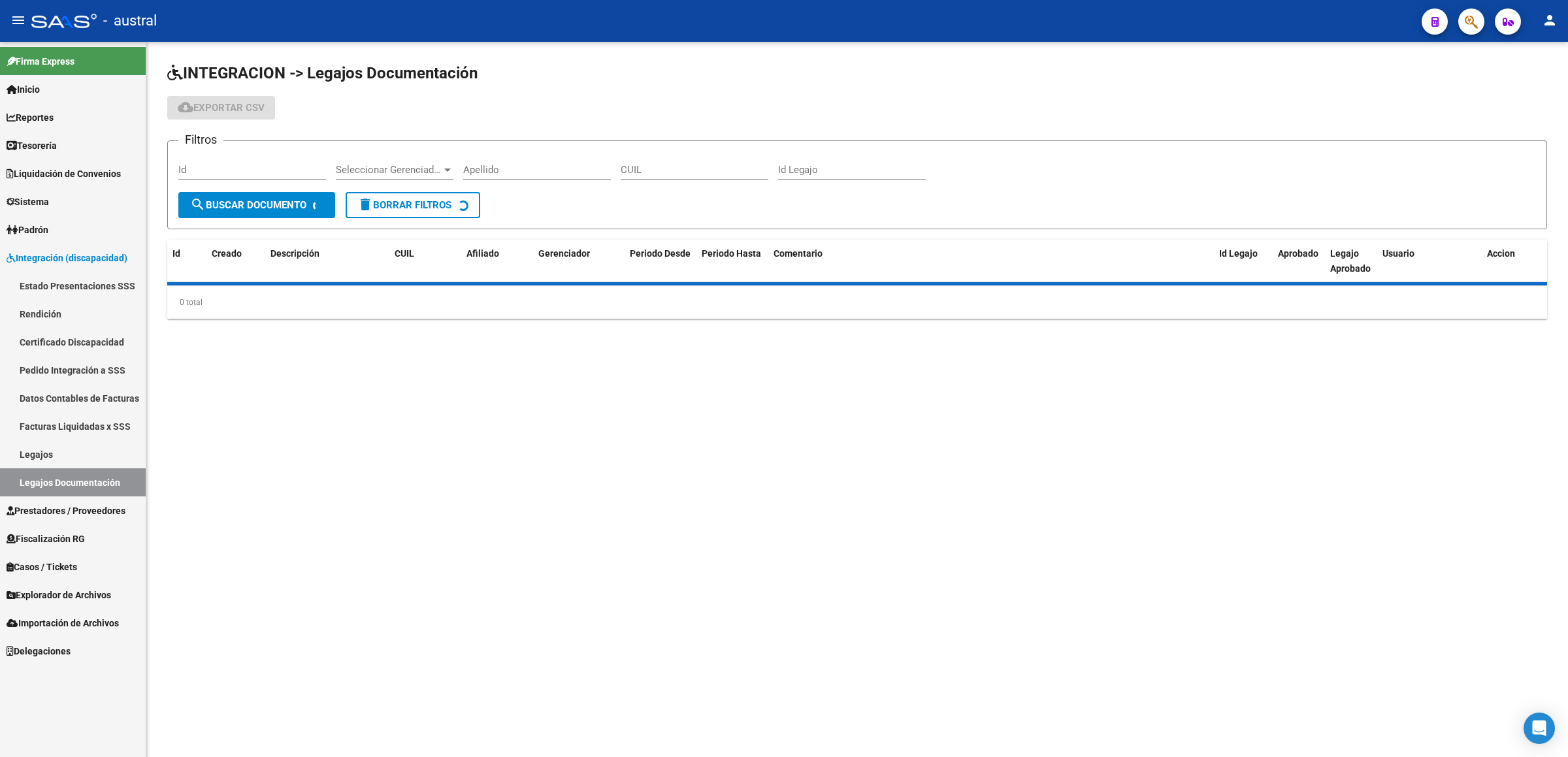
click at [95, 448] on link "Legajos" at bounding box center [73, 454] width 146 height 28
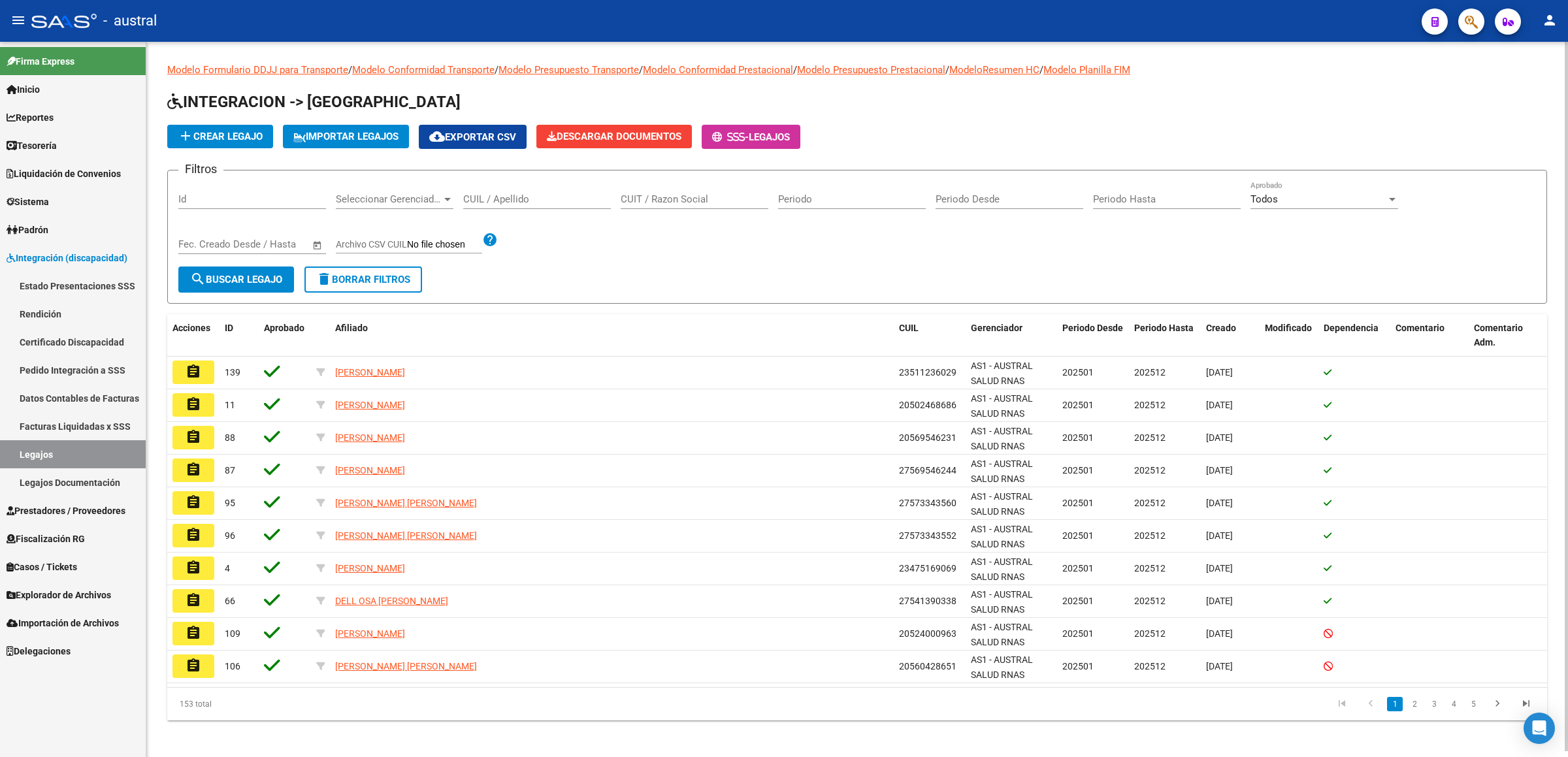
click at [539, 198] on input "CUIL / Apellido" at bounding box center [537, 199] width 147 height 12
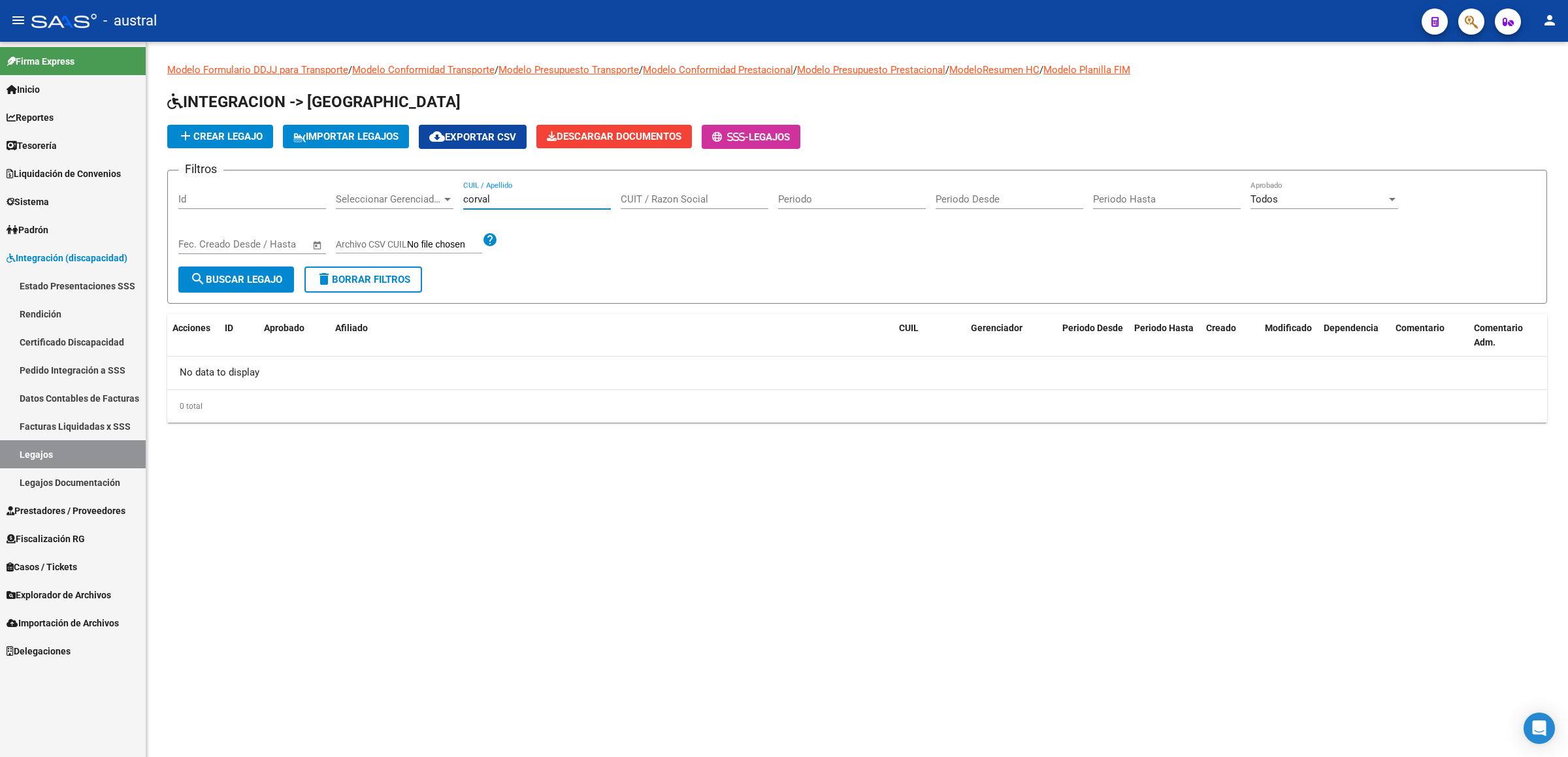
click at [539, 198] on input "corval" at bounding box center [537, 199] width 147 height 12
click at [539, 198] on input "card" at bounding box center [537, 199] width 147 height 12
drag, startPoint x: 543, startPoint y: 196, endPoint x: 114, endPoint y: 133, distance: 433.6
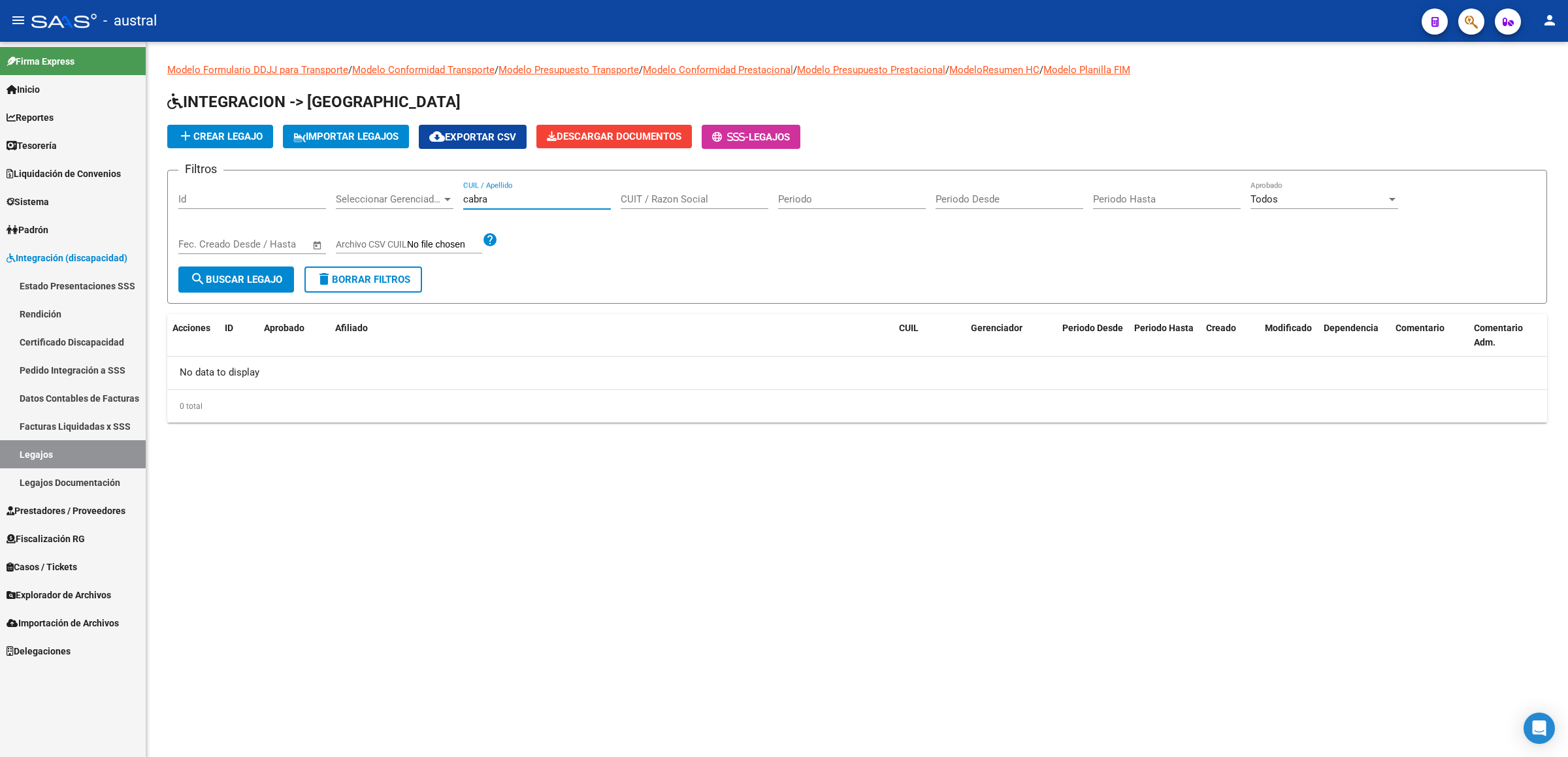
click at [114, 133] on mat-sidenav-container "Firma Express Inicio Calendario SSS Instructivos Contacto OS Reportes Tablero d…" at bounding box center [784, 400] width 1568 height 716
type input "[PERSON_NAME]"
